Goal: Task Accomplishment & Management: Manage account settings

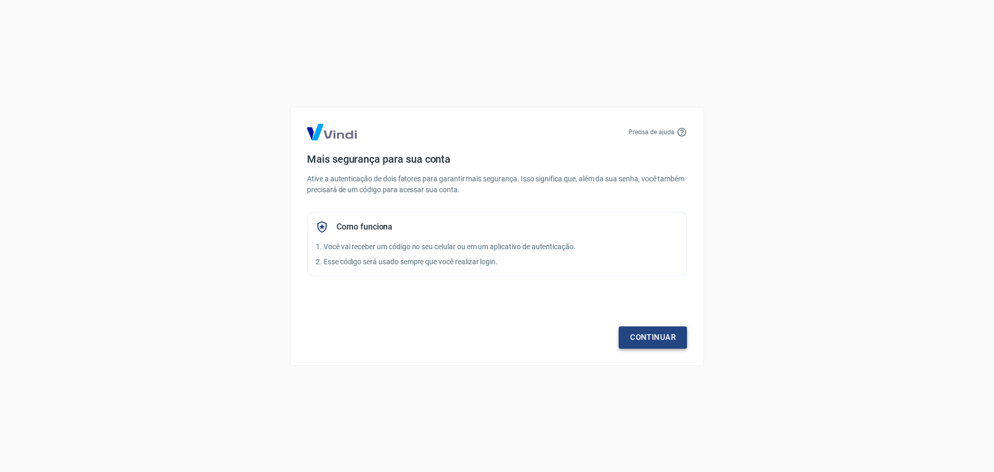
click at [648, 332] on link "Continuar" at bounding box center [653, 337] width 68 height 22
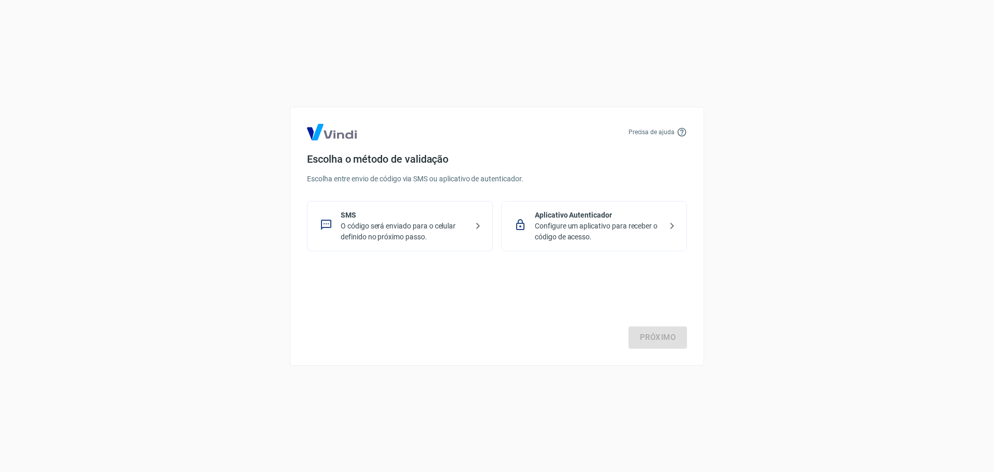
click at [415, 230] on p "O código será enviado para o celular definido no próximo passo." at bounding box center [404, 232] width 127 height 22
click at [660, 344] on link "Próximo" at bounding box center [658, 337] width 59 height 22
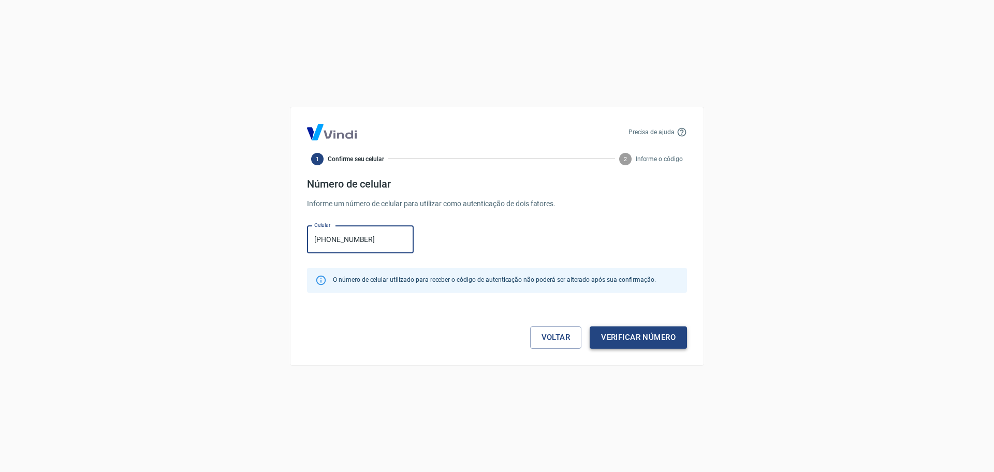
type input "[PHONE_NUMBER]"
click at [628, 343] on button "Verificar número" at bounding box center [638, 337] width 97 height 22
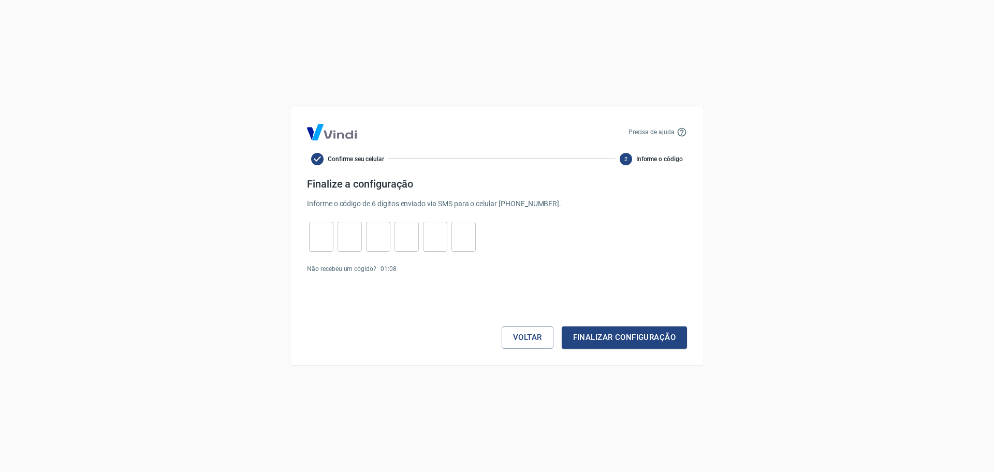
click at [318, 233] on input "tel" at bounding box center [321, 236] width 24 height 22
type input "4"
type input "1"
type input "7"
type input "9"
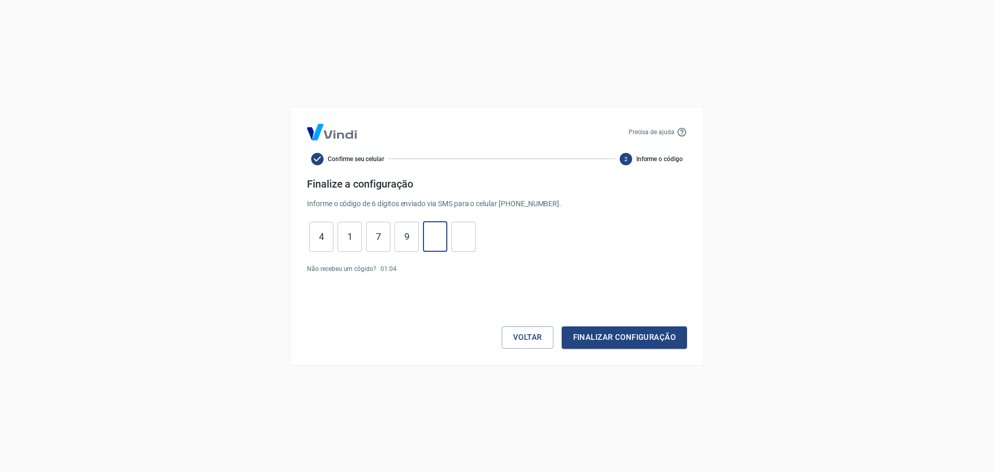
type input "7"
type input "9"
click at [562, 326] on button "Finalizar configuração" at bounding box center [624, 337] width 125 height 22
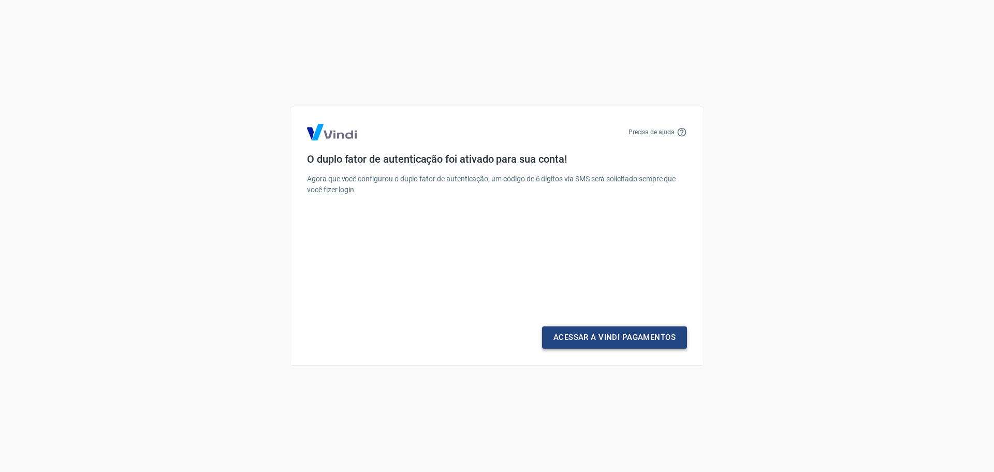
click at [631, 344] on link "Acessar a Vindi Pagamentos" at bounding box center [614, 337] width 145 height 22
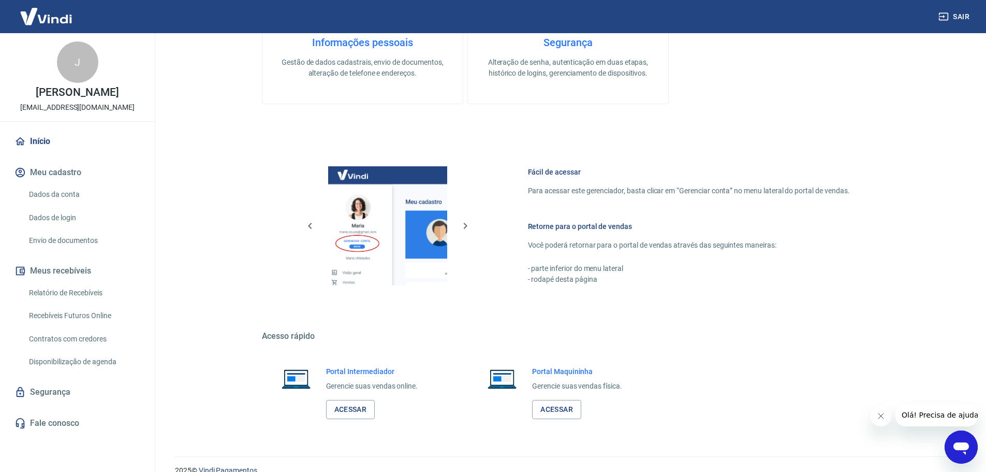
scroll to position [463, 0]
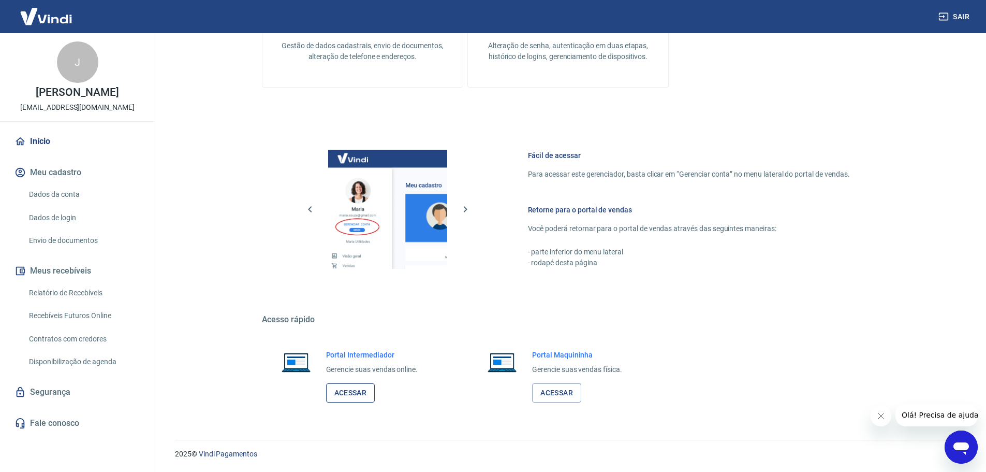
click at [340, 389] on link "Acessar" at bounding box center [350, 392] width 49 height 19
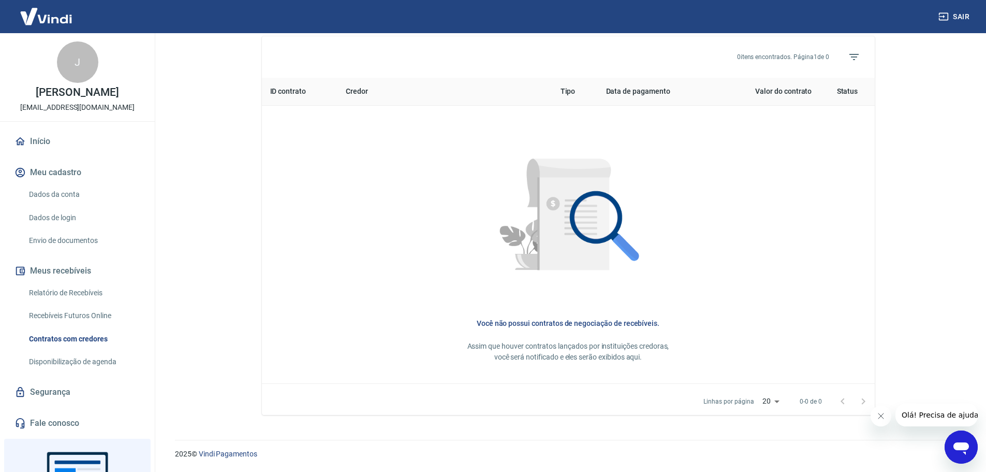
scroll to position [385, 0]
click at [67, 292] on link "Relatório de Recebíveis" at bounding box center [84, 292] width 118 height 21
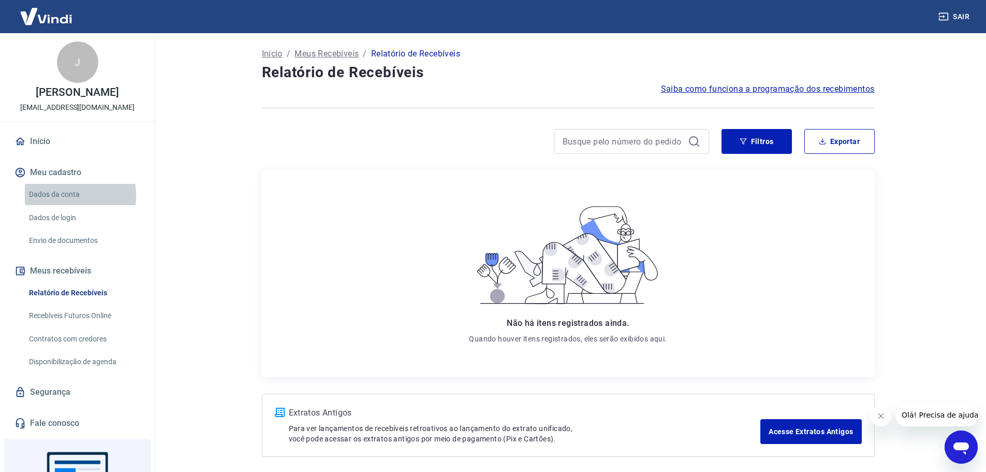
click at [53, 196] on link "Dados da conta" at bounding box center [84, 194] width 118 height 21
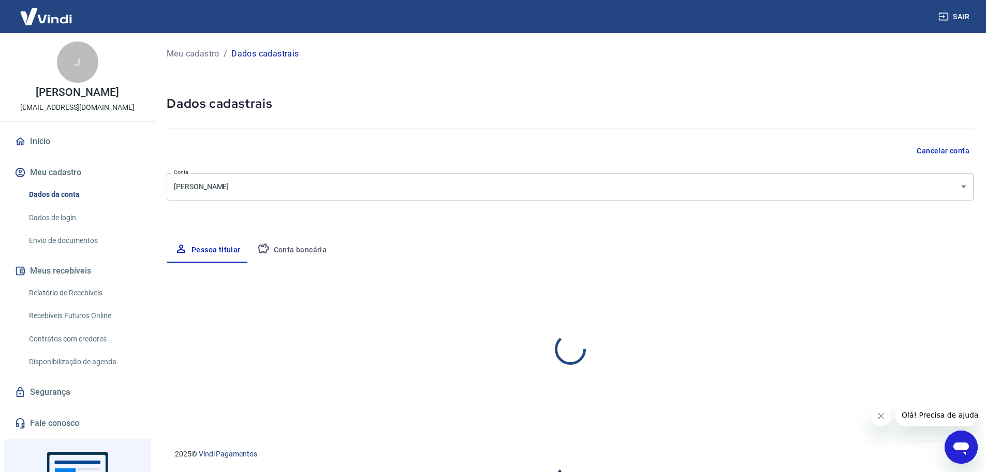
select select "SC"
select select "business"
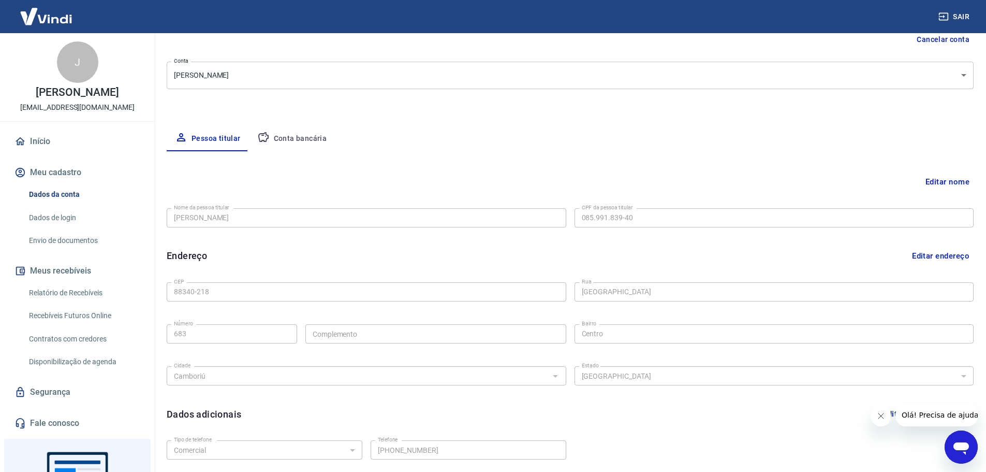
scroll to position [88, 0]
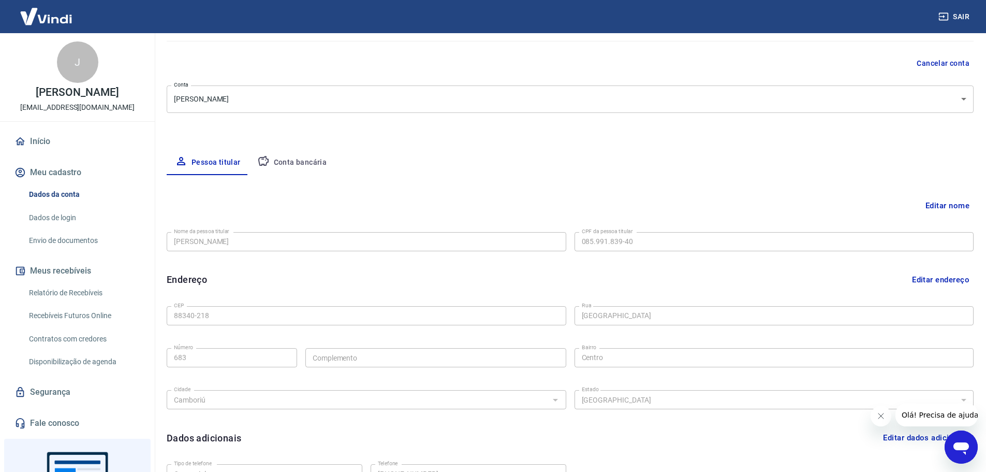
click at [286, 167] on button "Conta bancária" at bounding box center [292, 162] width 86 height 25
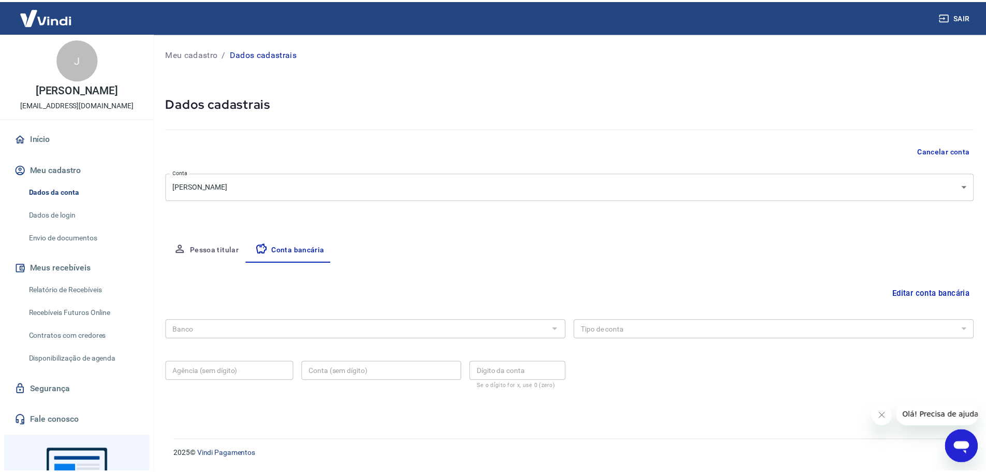
scroll to position [0, 0]
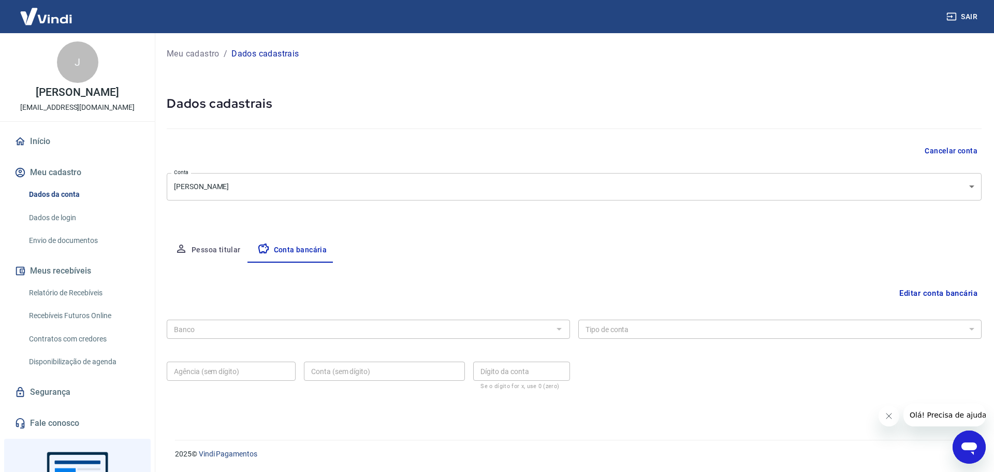
click at [58, 139] on link "Início" at bounding box center [77, 141] width 130 height 23
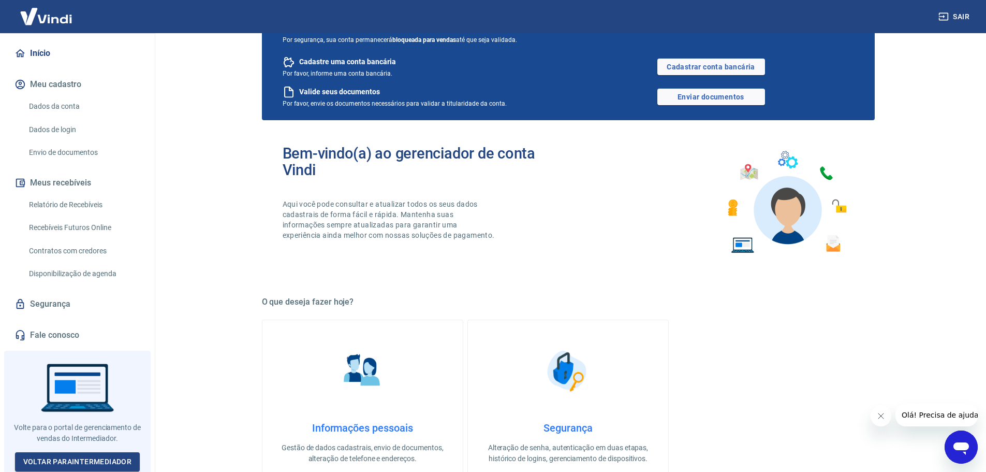
scroll to position [52, 0]
